Goal: Navigation & Orientation: Find specific page/section

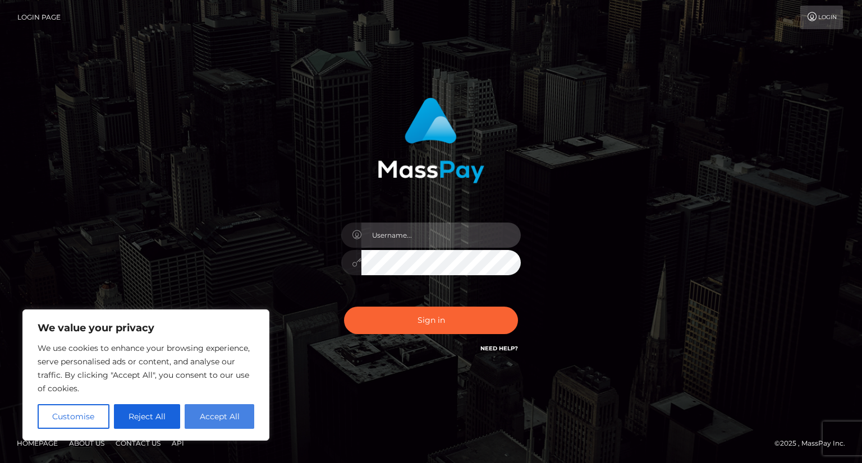
type input "zoe panagiotou"
click at [208, 409] on button "Accept All" at bounding box center [220, 416] width 70 height 25
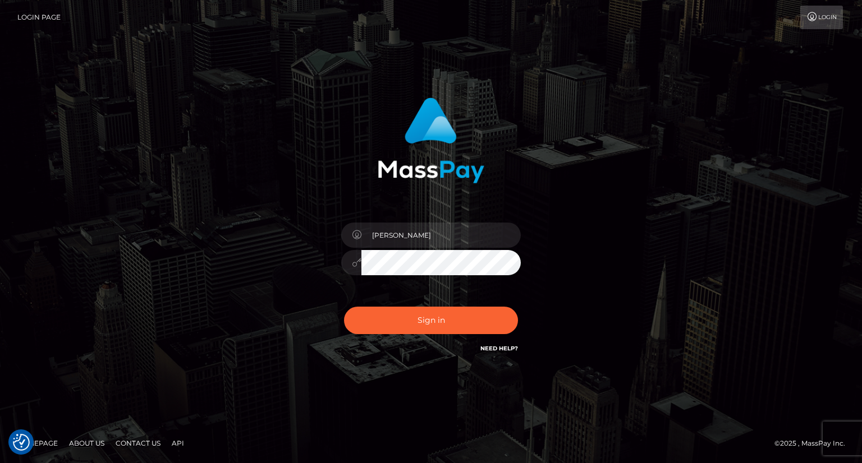
checkbox input "true"
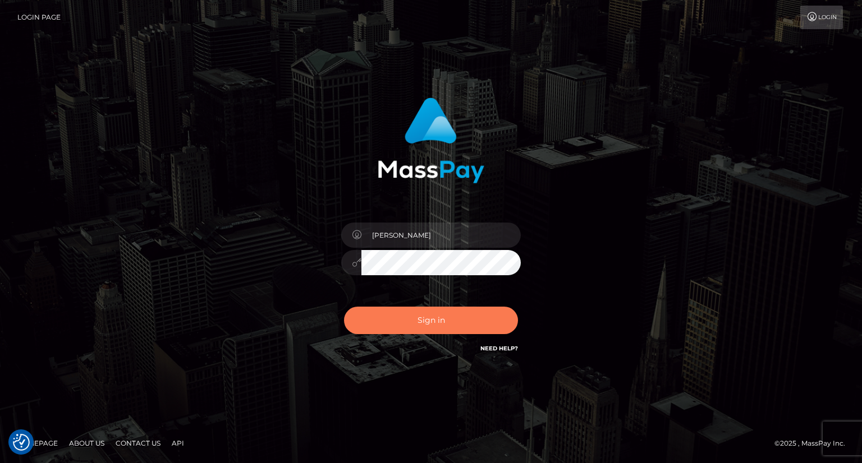
click at [440, 327] on button "Sign in" at bounding box center [431, 320] width 174 height 27
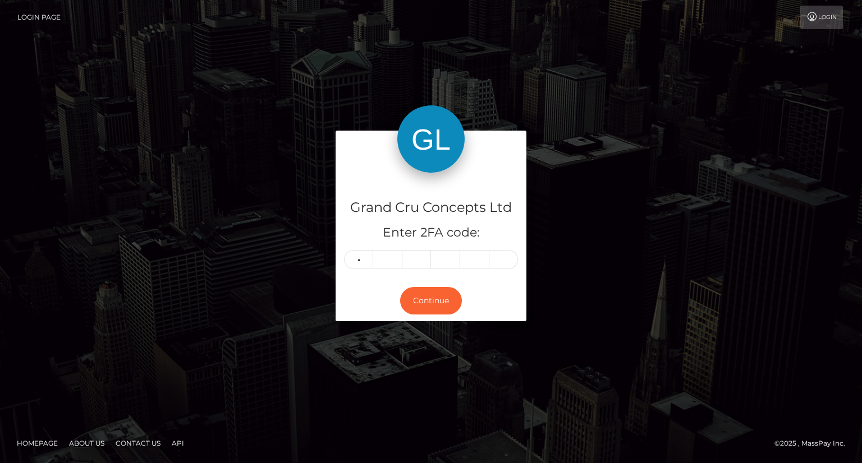
type input "1"
type input "5"
type input "2"
type input "8"
type input "7"
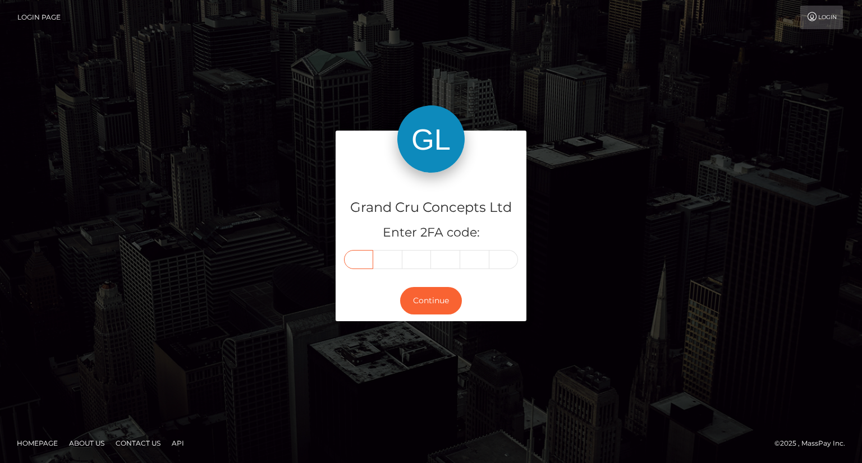
type input "1"
type input "5"
type input "2"
type input "8"
type input "7"
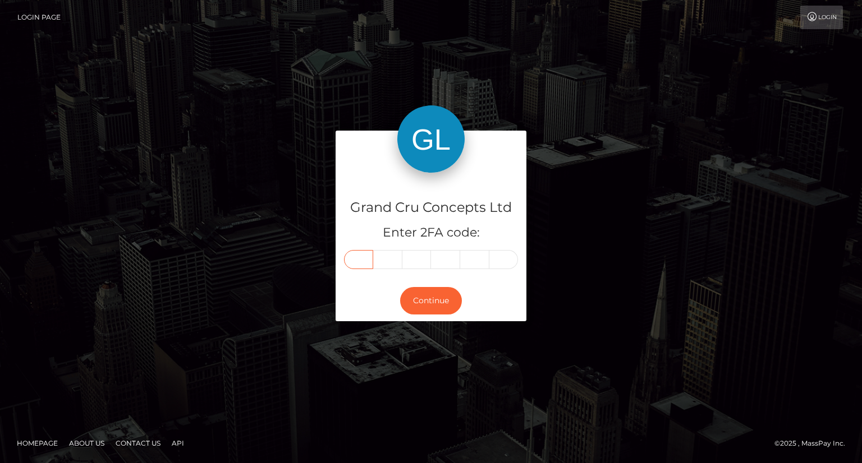
type input "1"
type input "5"
type input "2"
type input "8"
type input "0"
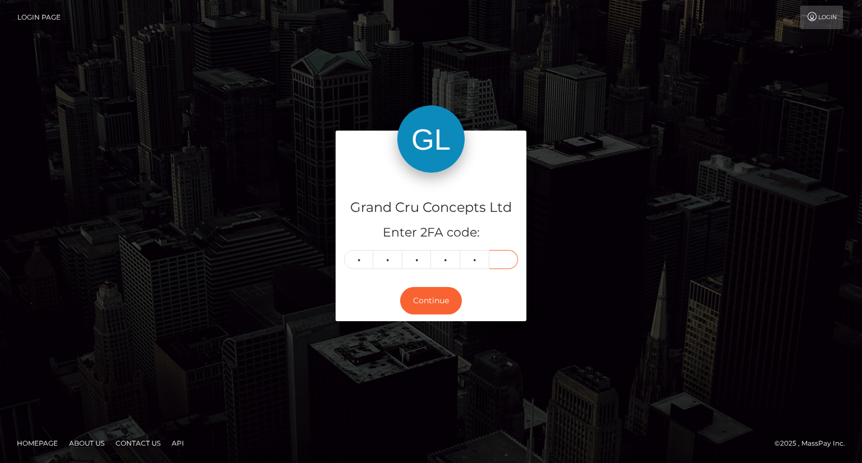
type input "7"
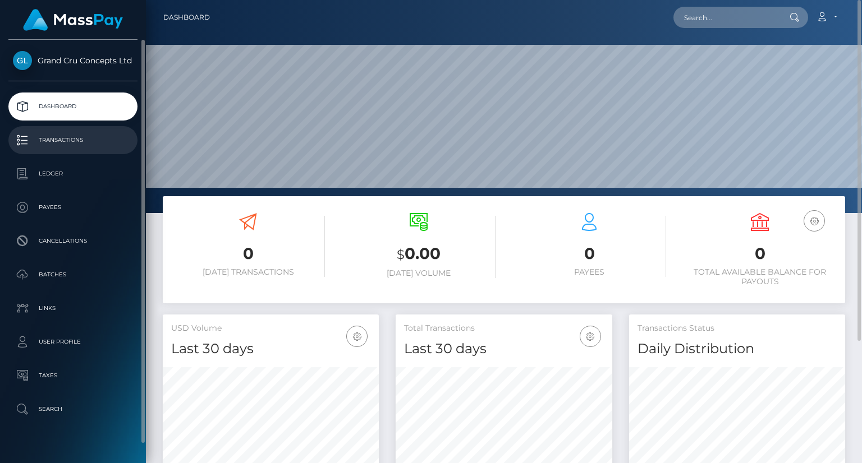
click at [35, 146] on p "Transactions" at bounding box center [73, 140] width 120 height 17
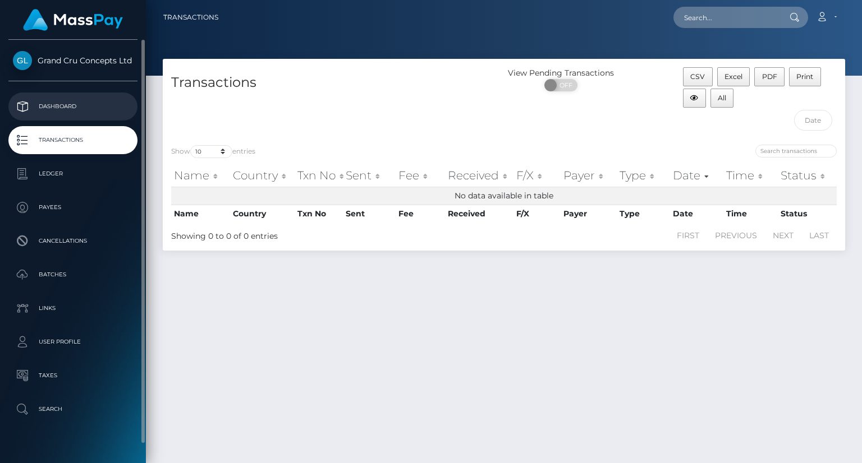
click at [49, 111] on p "Dashboard" at bounding box center [73, 106] width 120 height 17
